Goal: Task Accomplishment & Management: Manage account settings

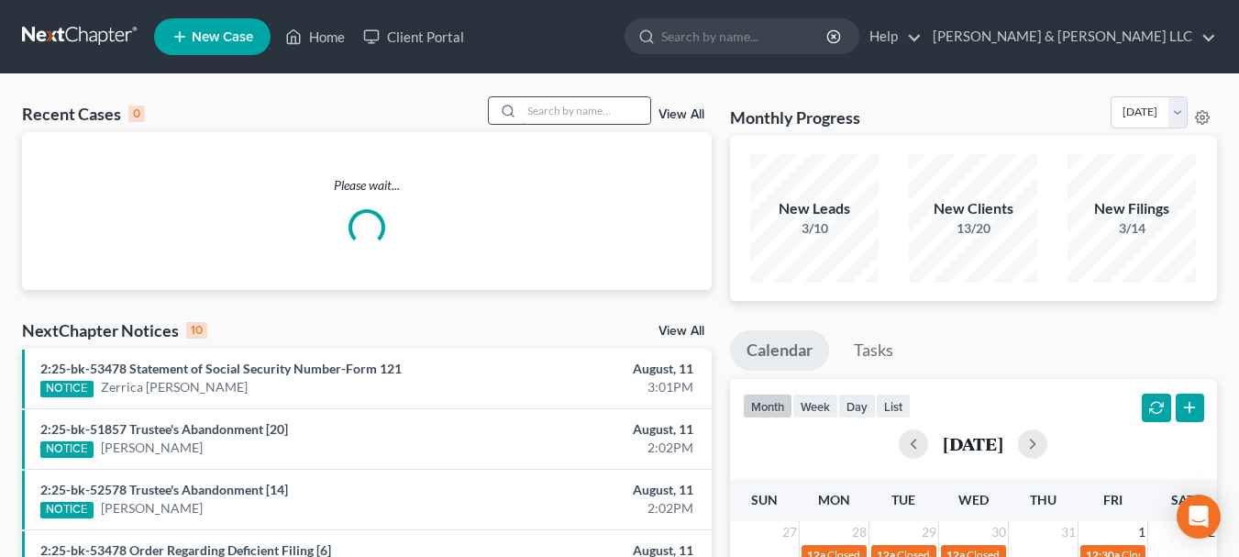
click at [581, 114] on input "search" at bounding box center [586, 110] width 128 height 27
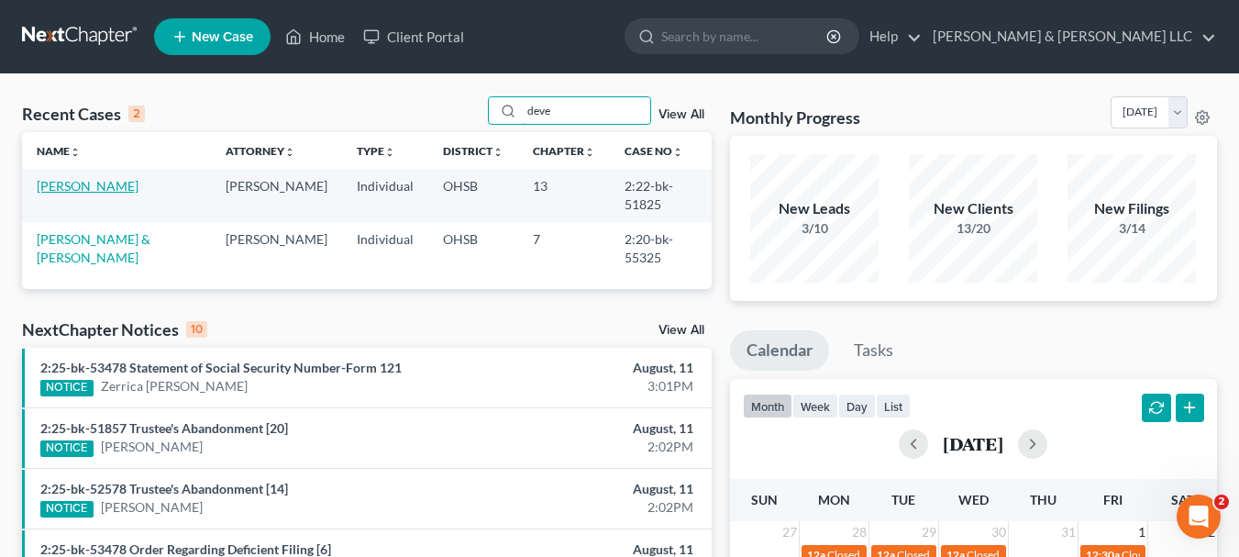
type input "deve"
click at [124, 192] on link "[PERSON_NAME]" at bounding box center [88, 186] width 102 height 16
select select "3"
select select "1"
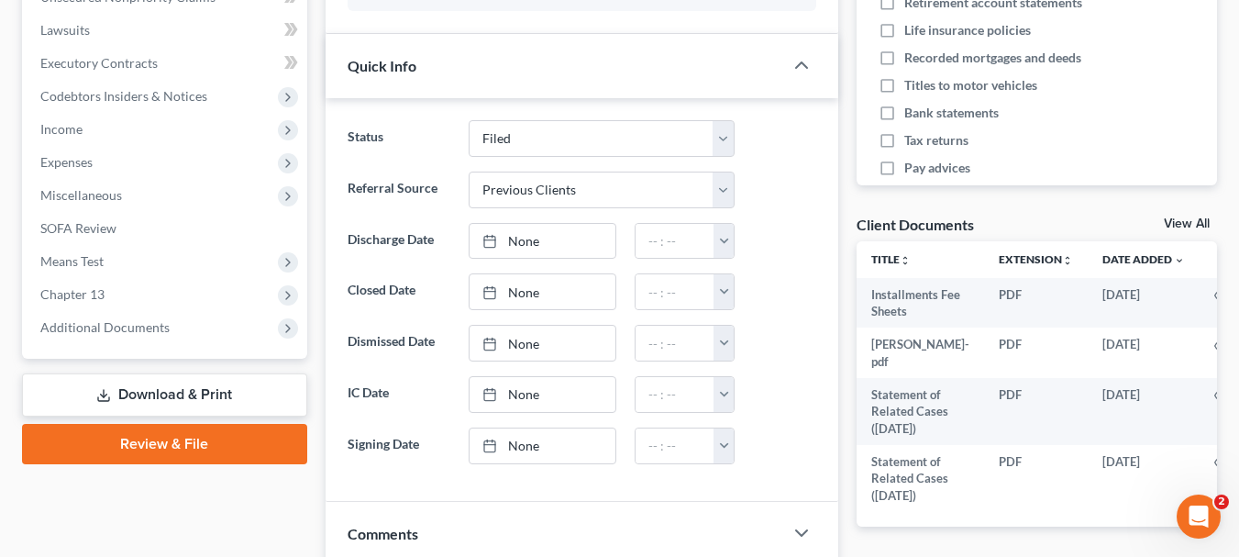
scroll to position [476, 0]
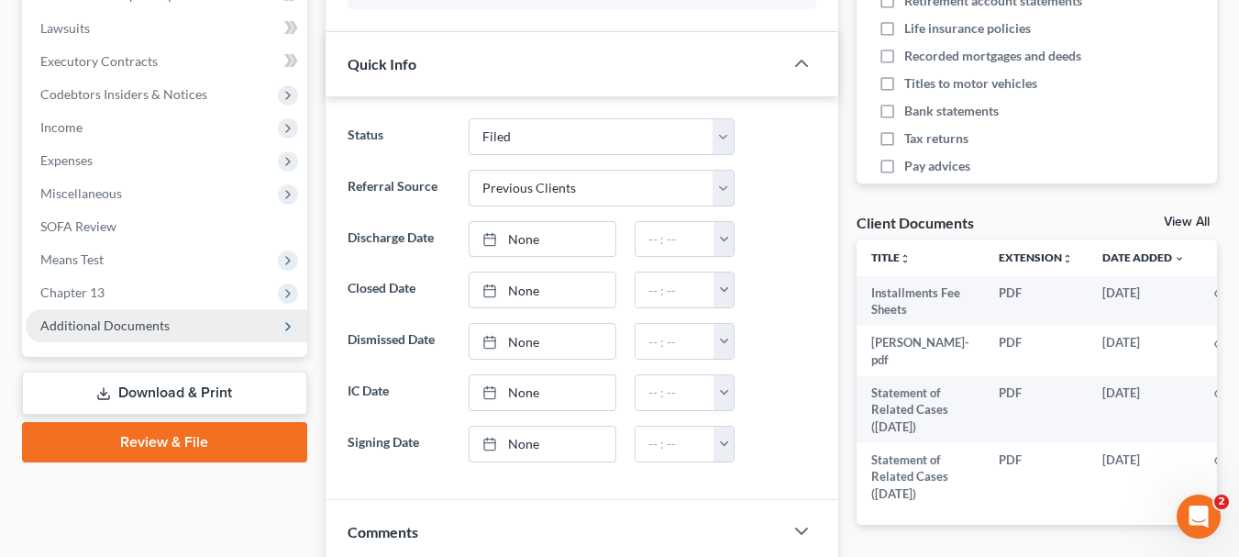
click at [132, 335] on span "Additional Documents" at bounding box center [167, 325] width 282 height 33
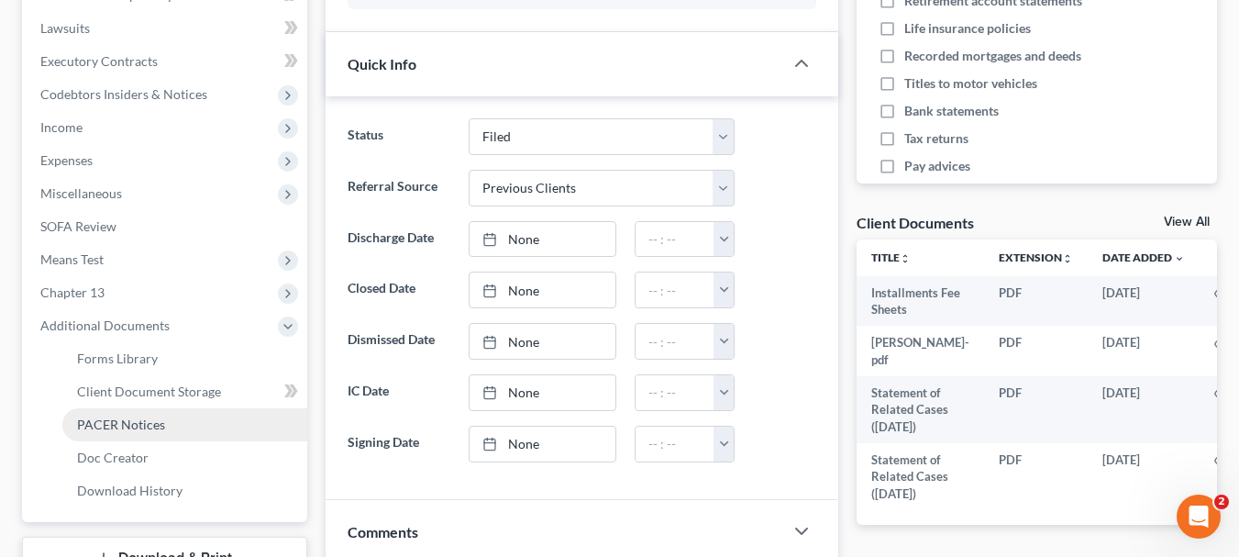
click at [136, 419] on span "PACER Notices" at bounding box center [121, 424] width 88 height 16
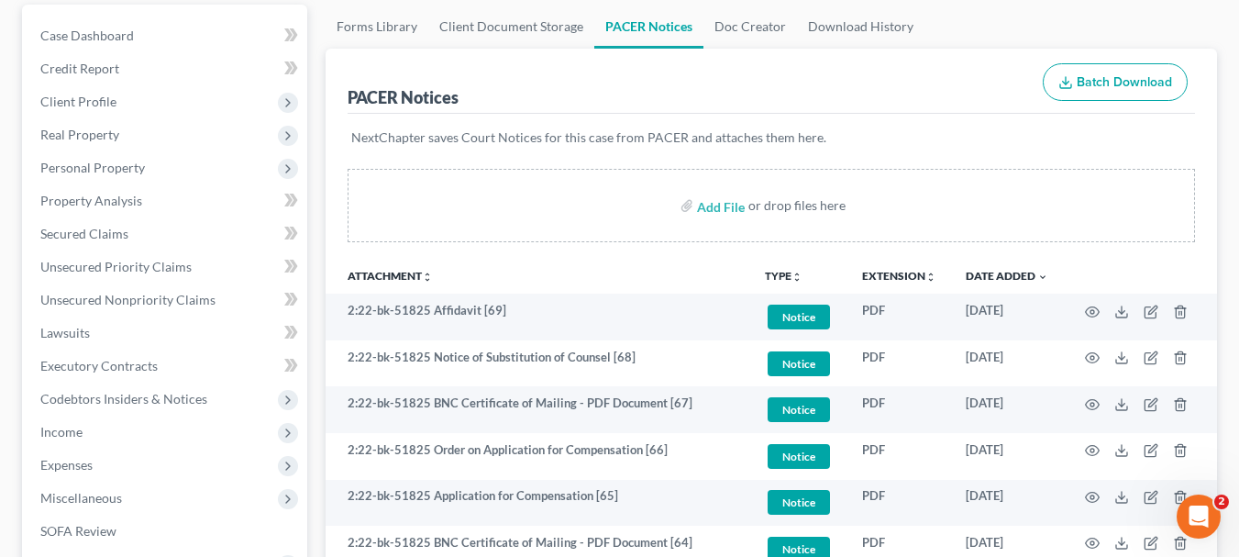
scroll to position [172, 0]
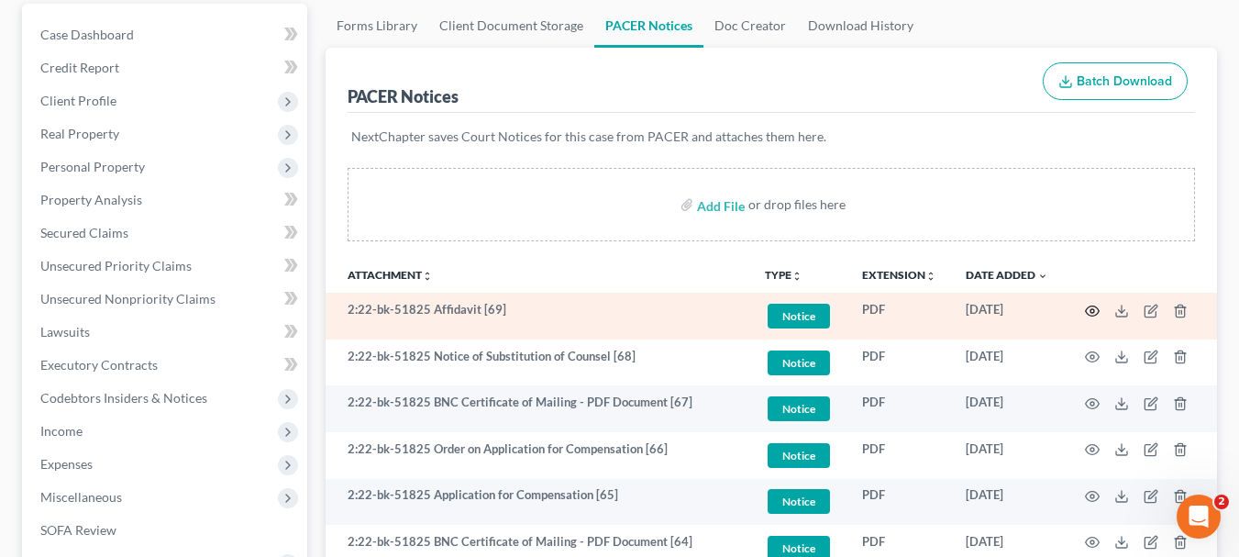
click at [1090, 311] on circle "button" at bounding box center [1092, 311] width 4 height 4
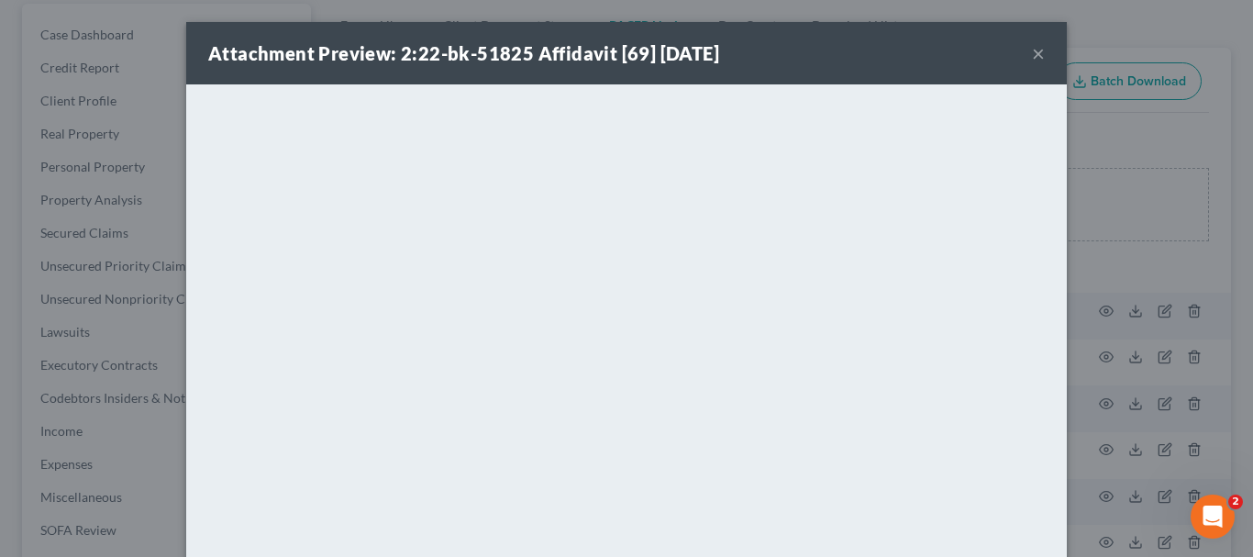
click at [1032, 57] on button "×" at bounding box center [1038, 53] width 13 height 22
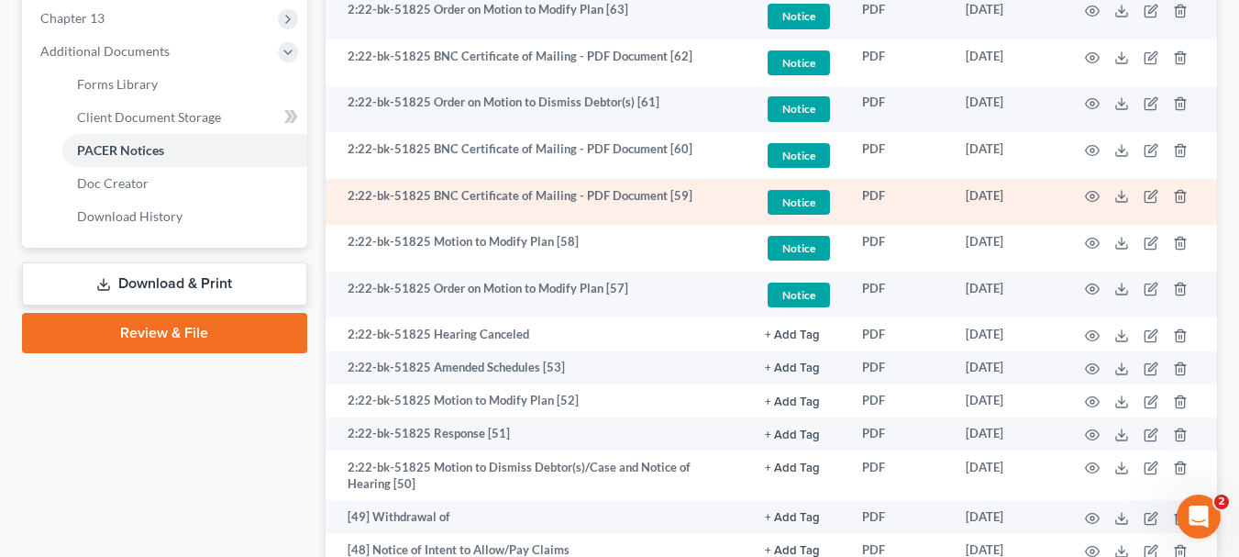
scroll to position [751, 0]
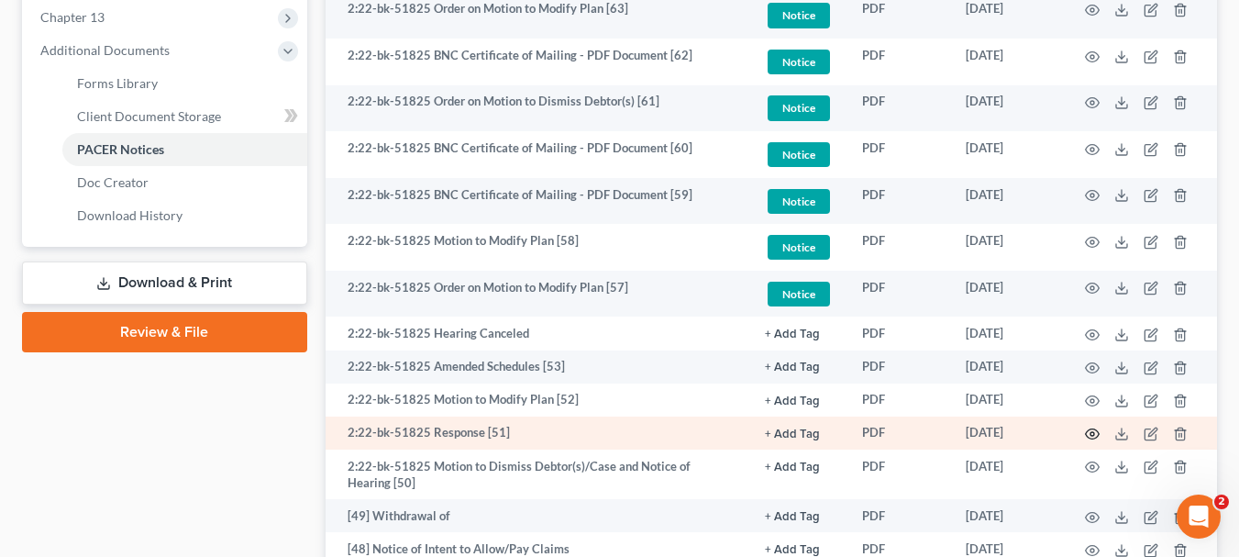
click at [1092, 439] on icon "button" at bounding box center [1093, 434] width 14 height 10
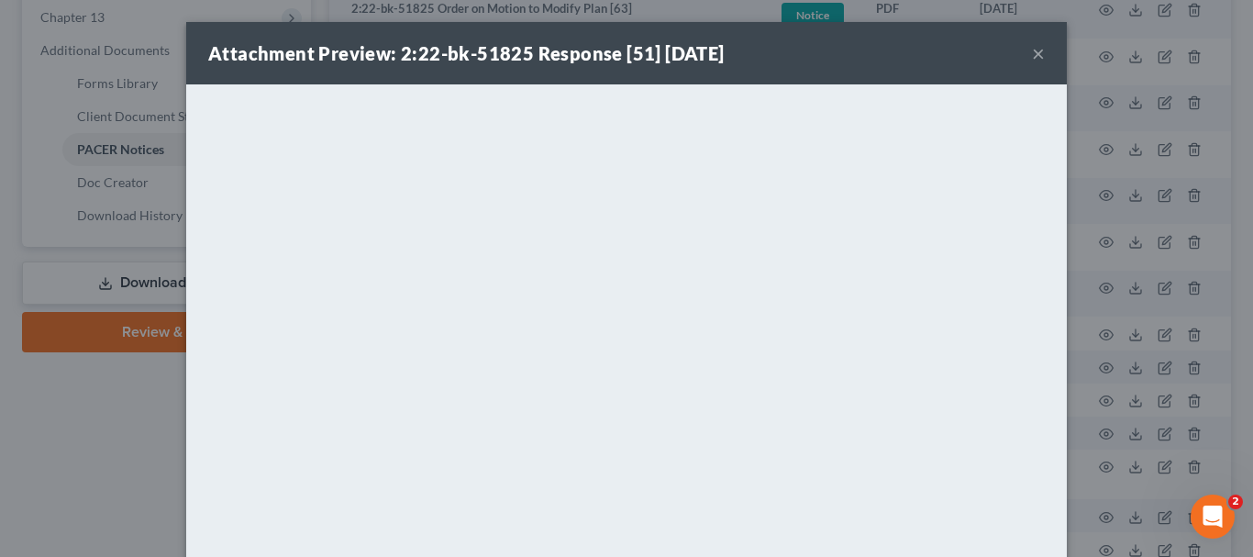
click at [1033, 53] on button "×" at bounding box center [1038, 53] width 13 height 22
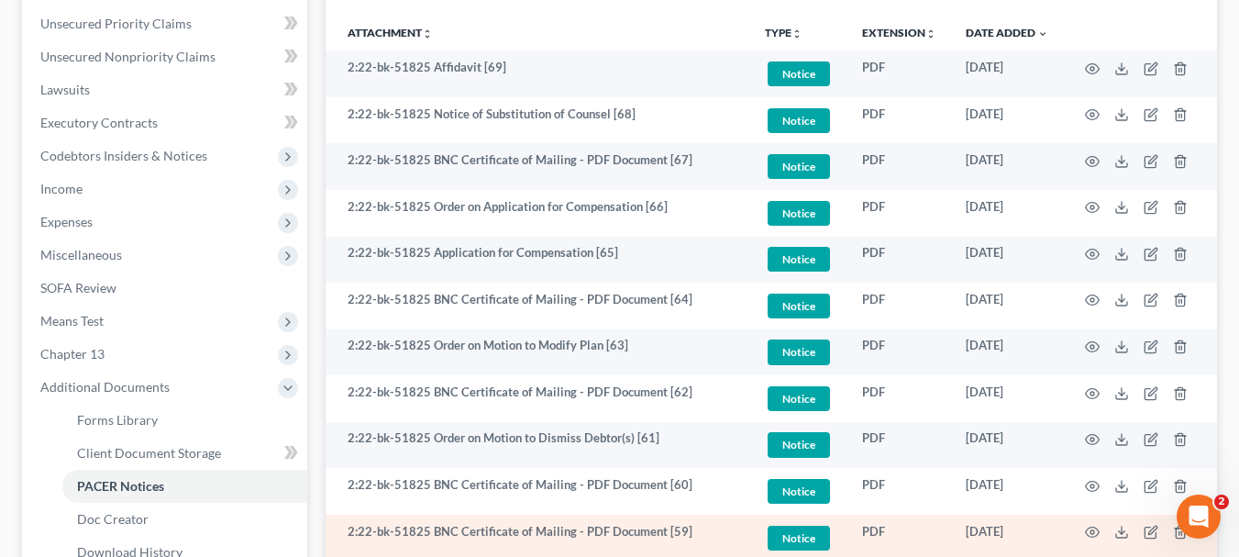
scroll to position [0, 0]
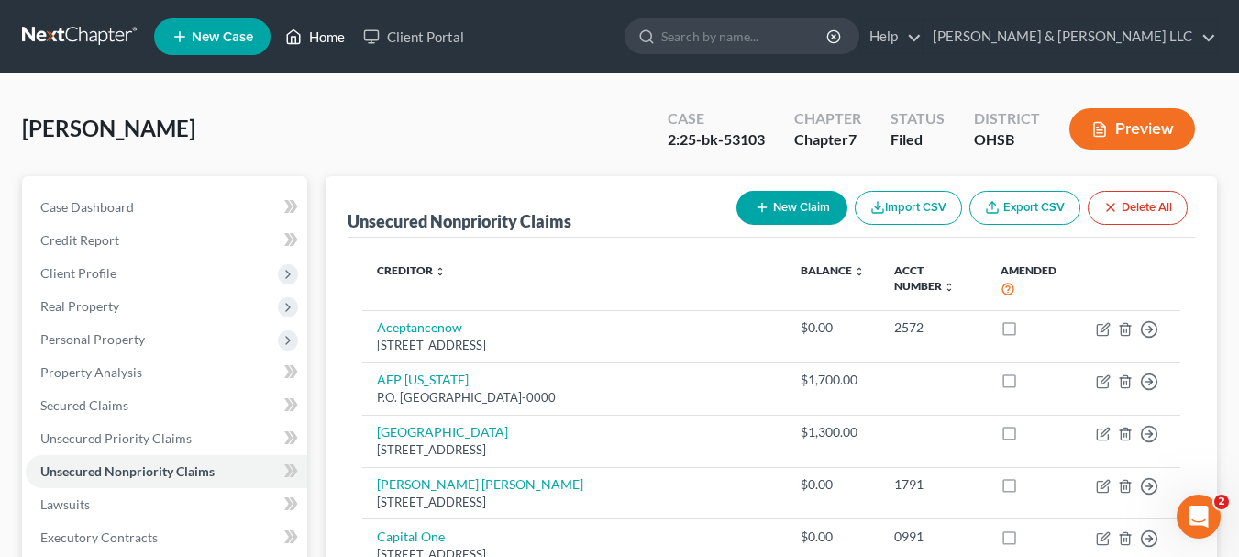
click at [319, 33] on link "Home" at bounding box center [315, 36] width 78 height 33
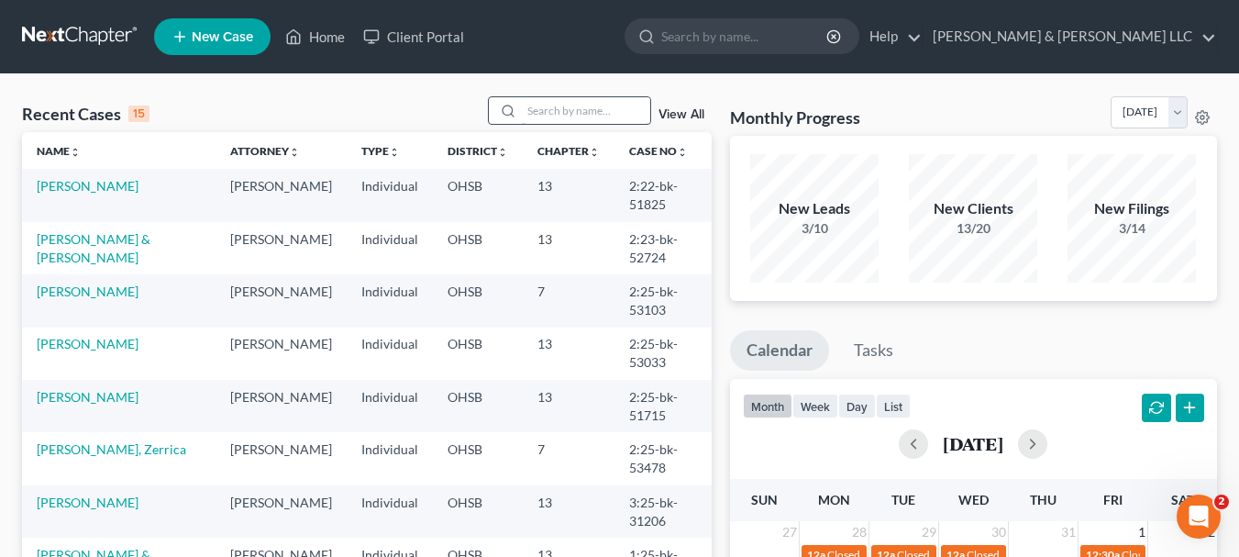
click at [550, 108] on input "search" at bounding box center [586, 110] width 128 height 27
type input "camak"
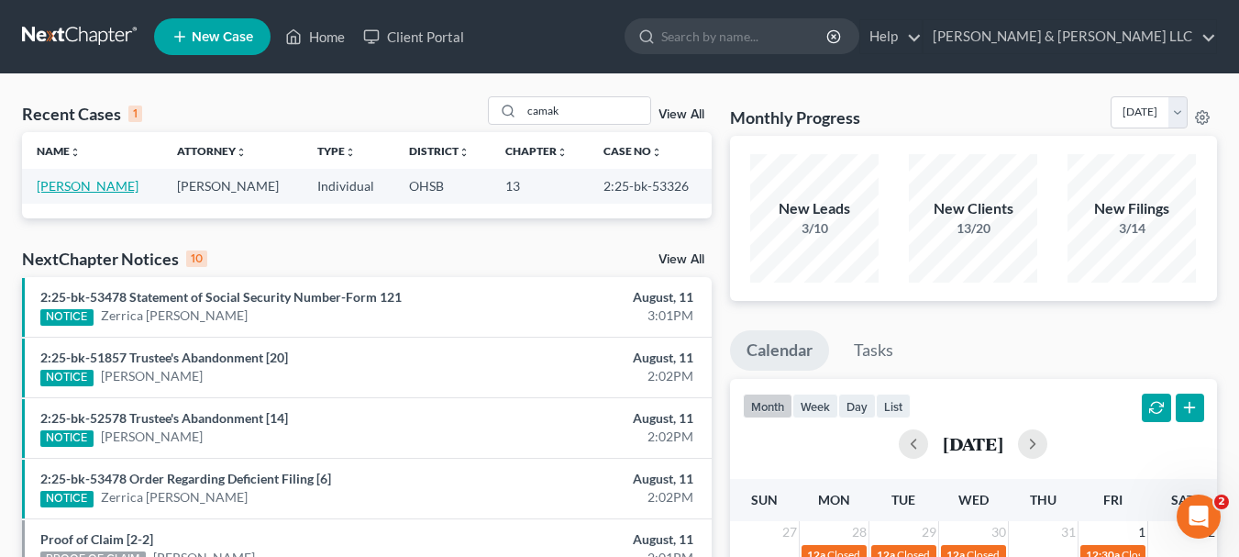
click at [81, 190] on link "[PERSON_NAME]" at bounding box center [88, 186] width 102 height 16
select select "4"
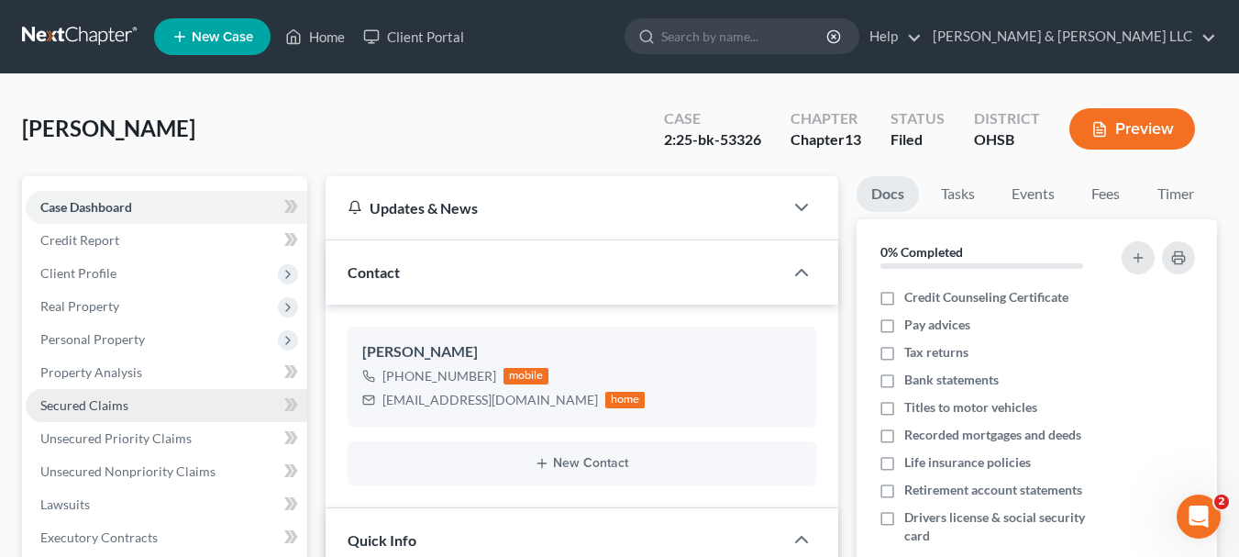
click at [123, 413] on link "Secured Claims" at bounding box center [167, 405] width 282 height 33
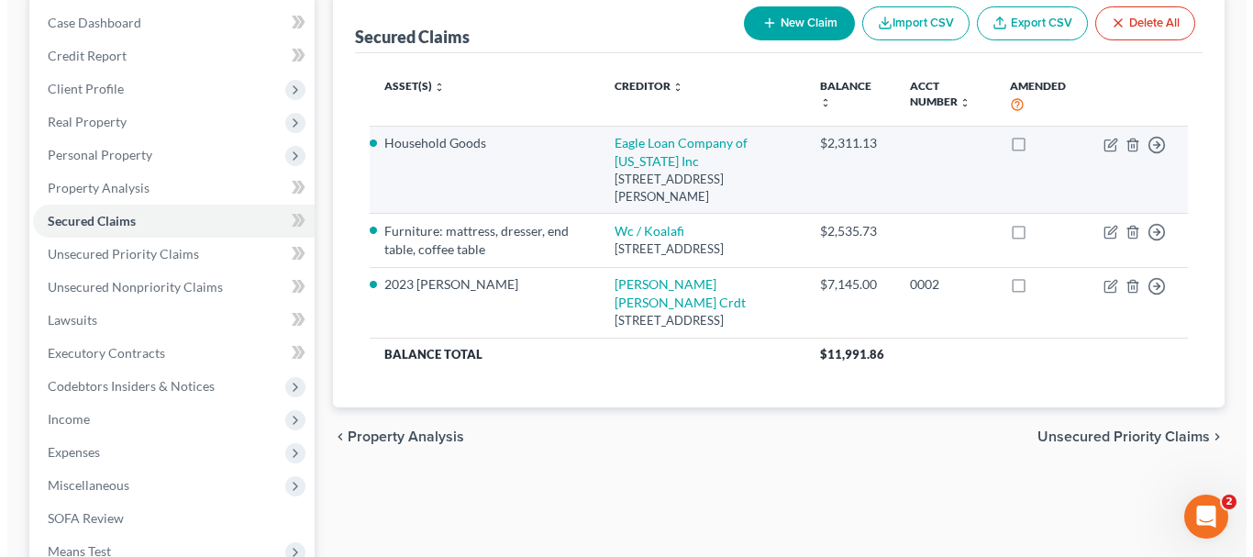
scroll to position [185, 0]
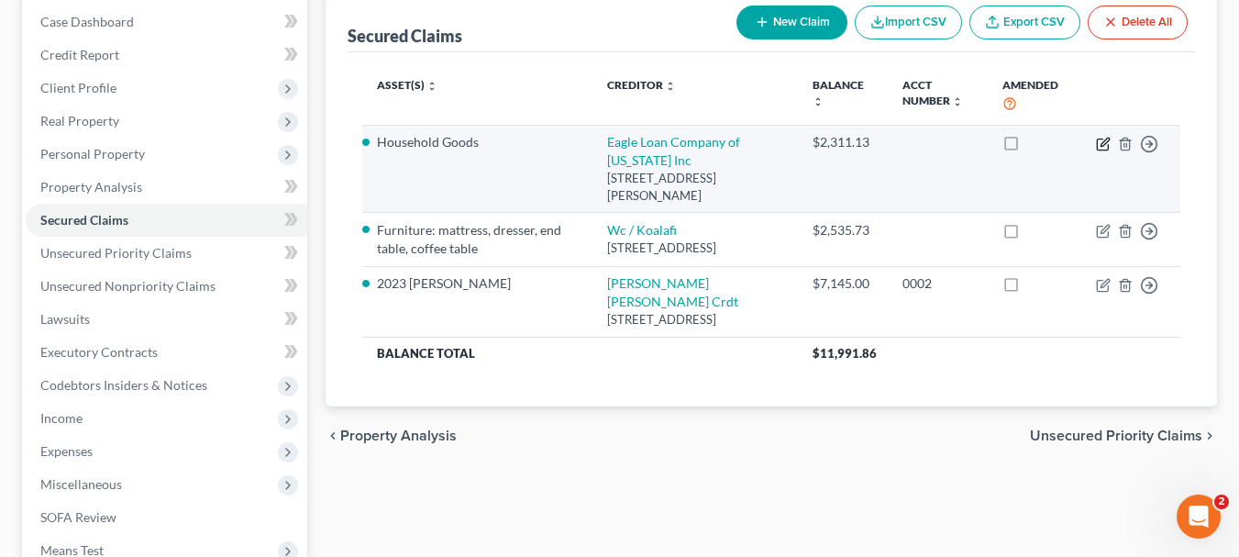
click at [1101, 139] on icon "button" at bounding box center [1102, 143] width 11 height 11
select select "36"
select select "0"
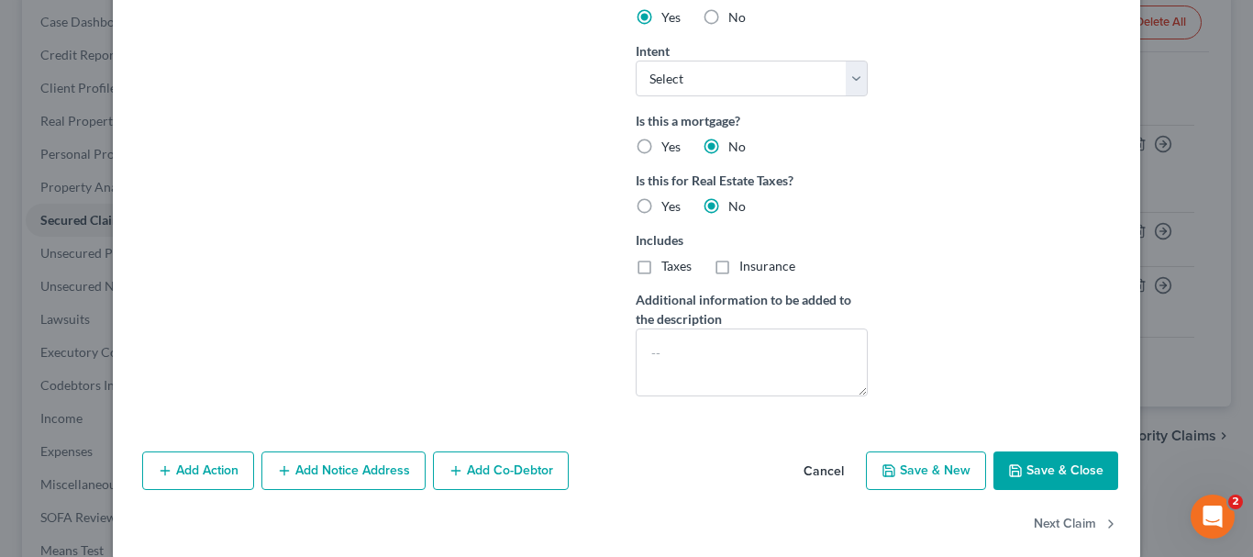
scroll to position [574, 0]
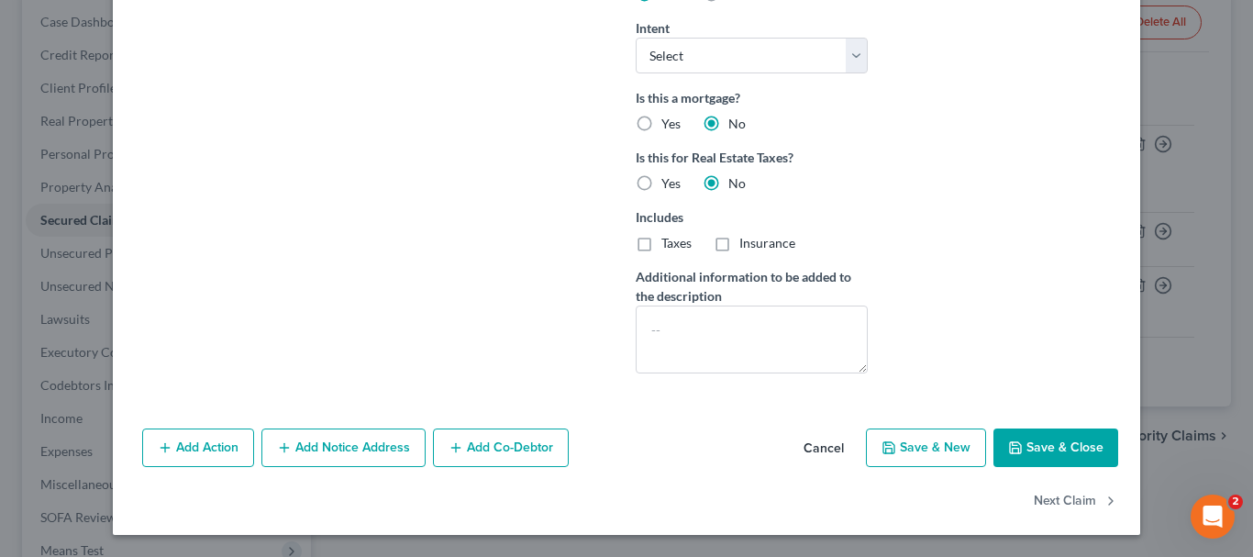
click at [1055, 446] on button "Save & Close" at bounding box center [1055, 447] width 125 height 39
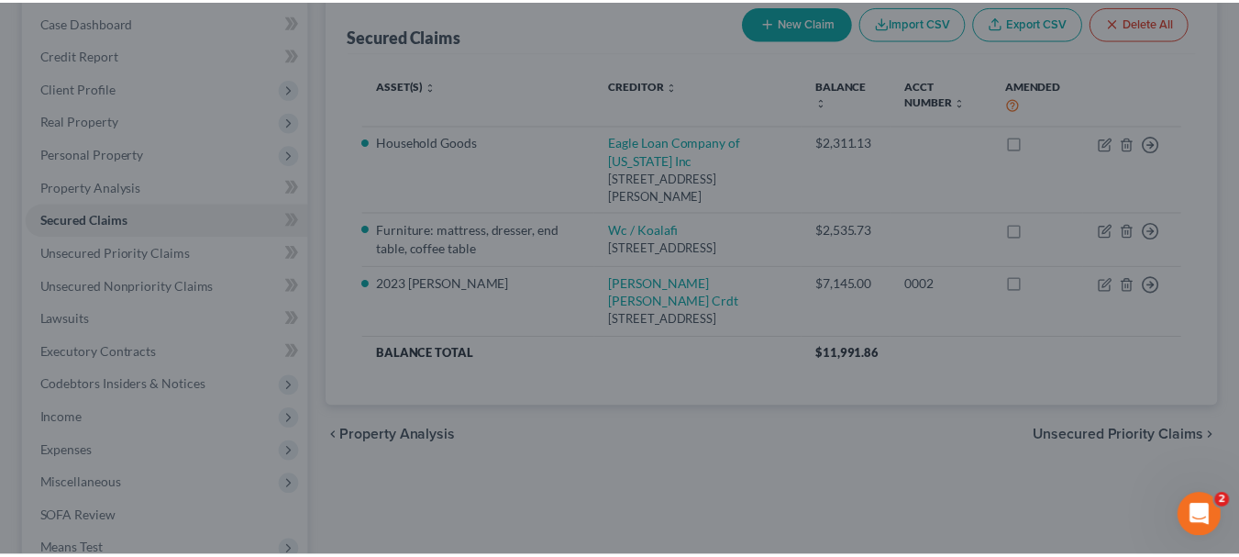
scroll to position [373, 0]
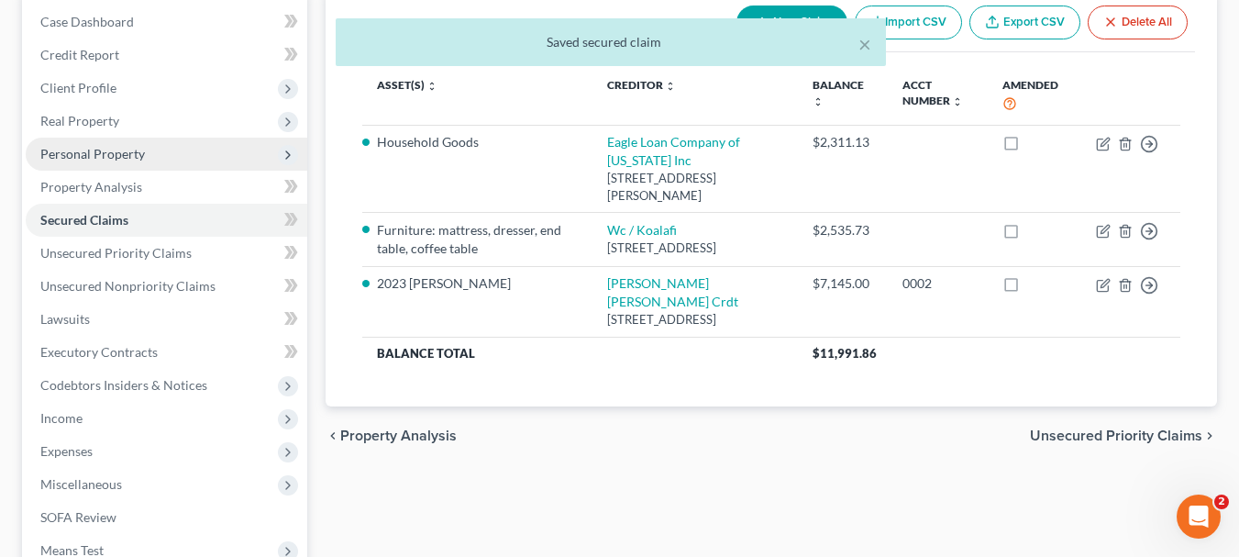
click at [121, 157] on span "Personal Property" at bounding box center [92, 154] width 105 height 16
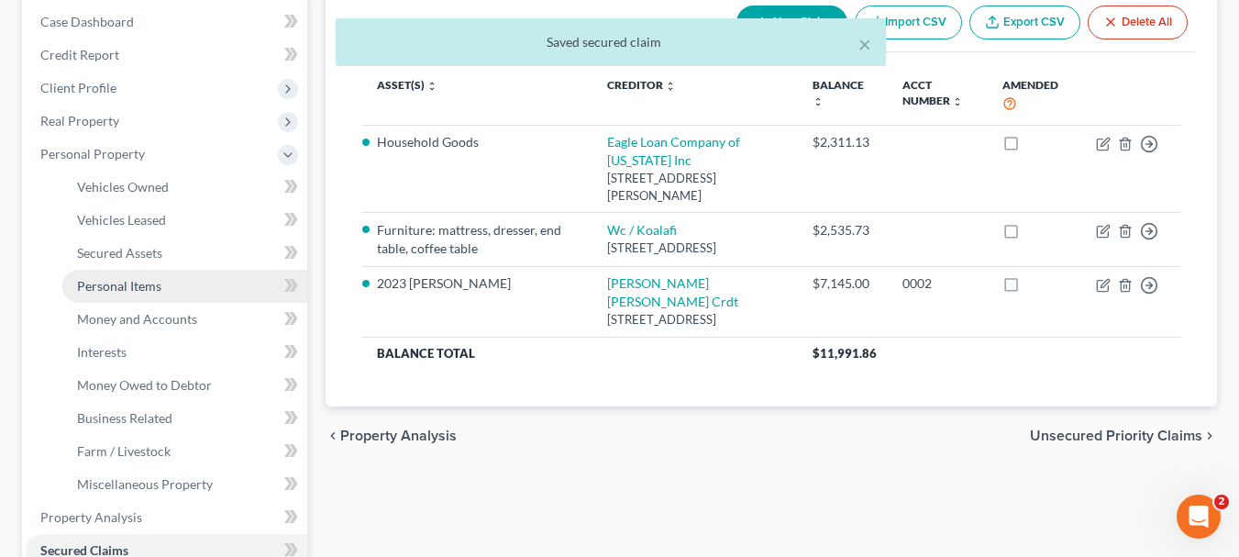
click at [141, 300] on link "Personal Items" at bounding box center [184, 286] width 245 height 33
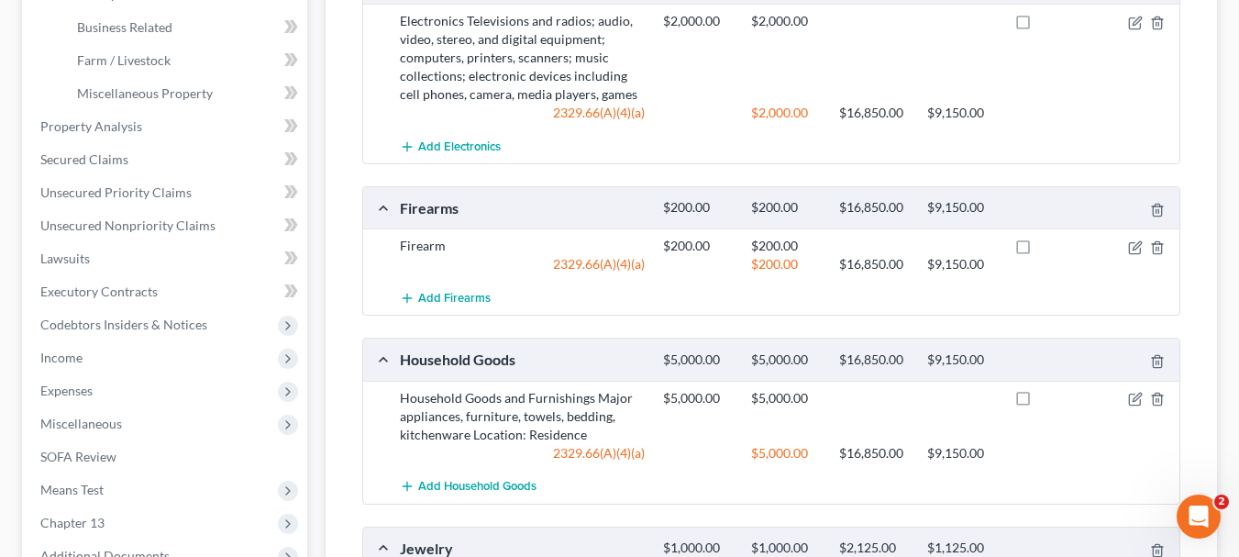
scroll to position [597, 0]
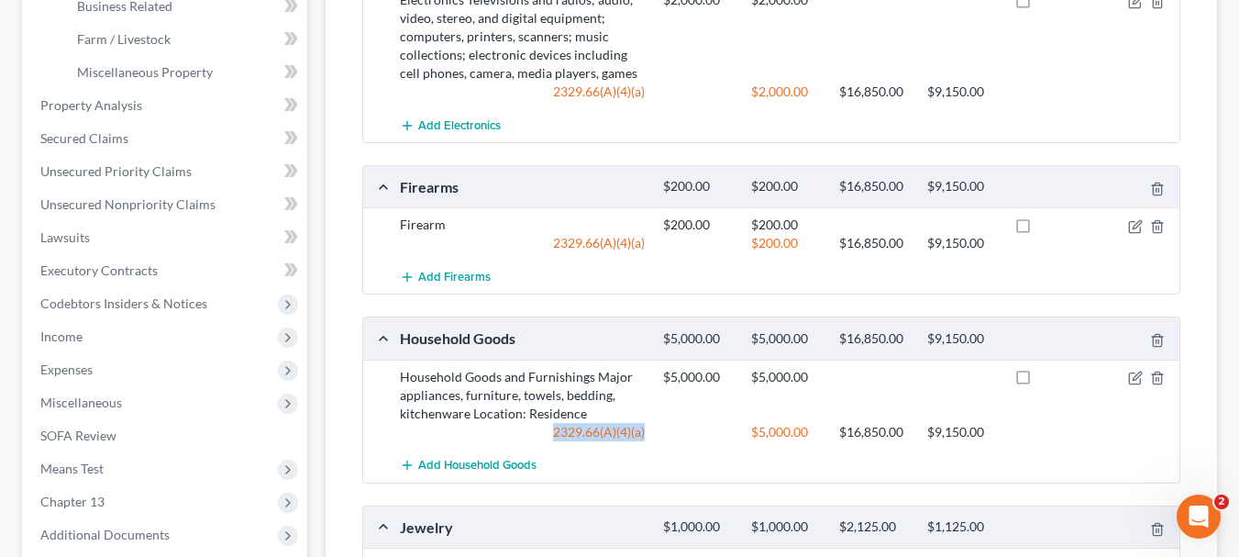
drag, startPoint x: 654, startPoint y: 435, endPoint x: 550, endPoint y: 437, distance: 103.7
click at [550, 437] on div "2329.66(A)(4)(a) $5,000.00 $16,850.00 $9,150.00" at bounding box center [786, 432] width 791 height 18
copy div "2329.66(A)(4)(a)"
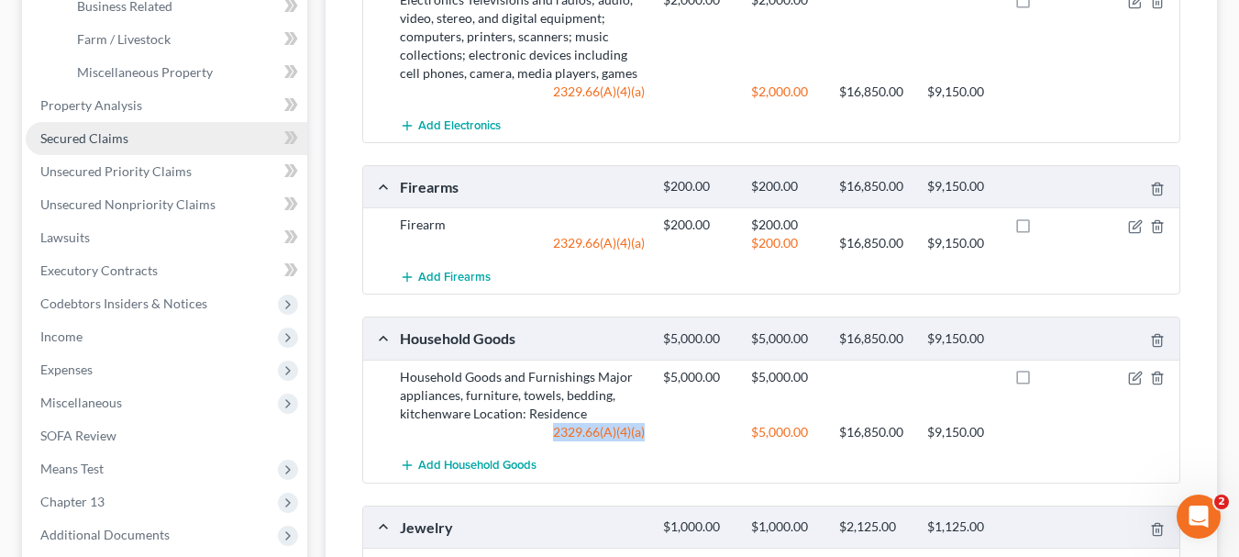
click at [105, 143] on span "Secured Claims" at bounding box center [84, 138] width 88 height 16
